Goal: Check status: Check status

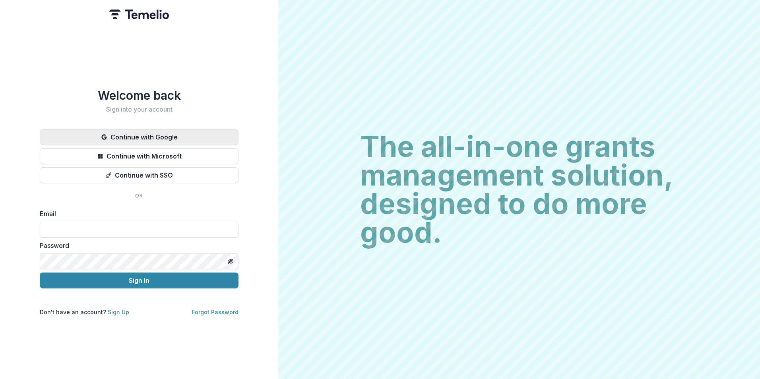
click at [176, 132] on button "Continue with Google" at bounding box center [139, 137] width 199 height 16
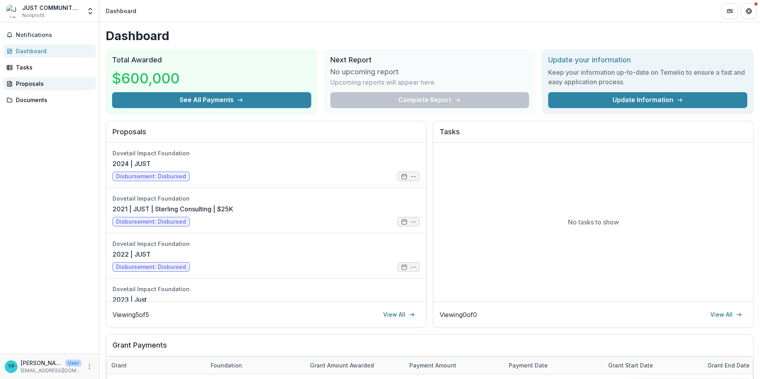
click at [45, 88] on link "Proposals" at bounding box center [49, 83] width 93 height 13
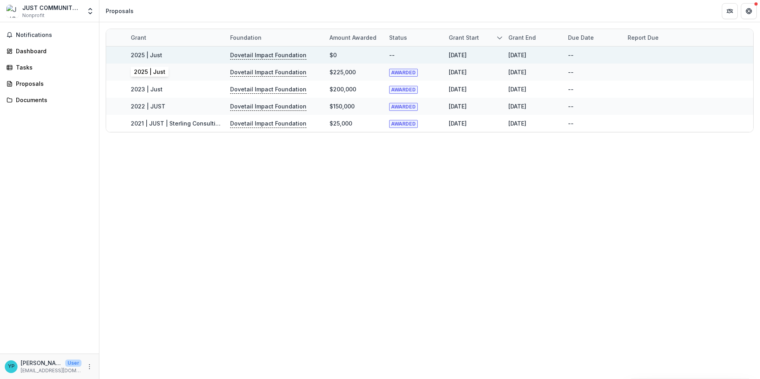
click at [139, 54] on link "2025 | Just" at bounding box center [146, 55] width 31 height 7
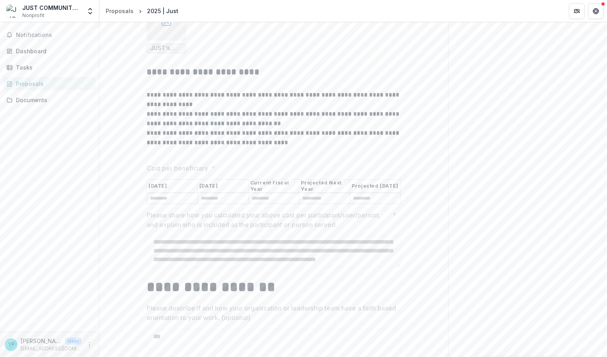
scroll to position [5890, 0]
